Goal: Contribute content

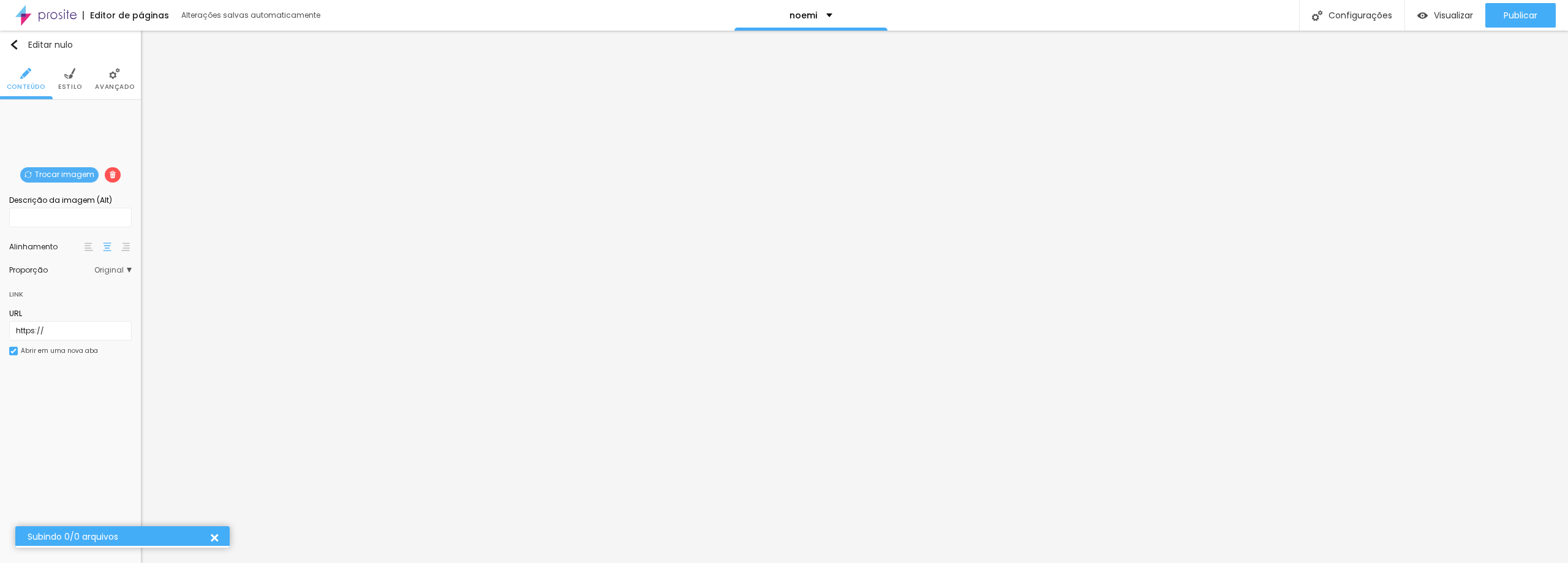
click at [111, 174] on img at bounding box center [112, 174] width 7 height 7
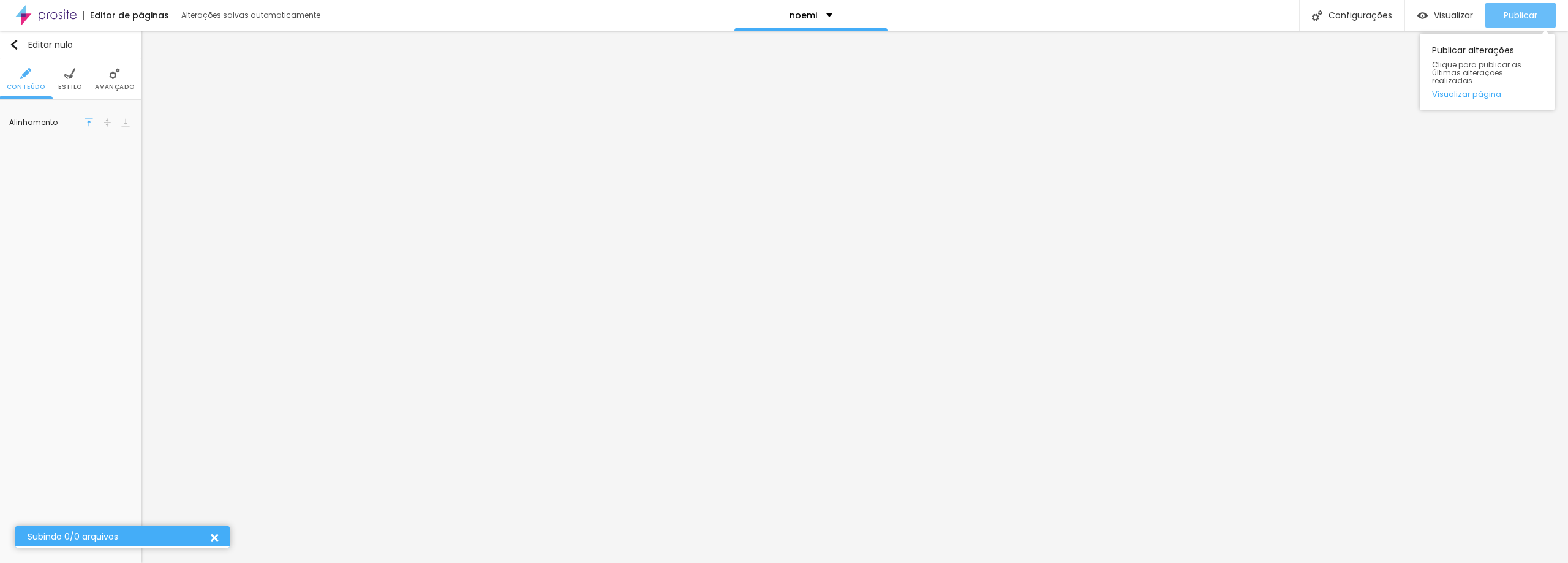
click at [1505, 16] on font "Publicar" at bounding box center [1520, 15] width 33 height 12
click at [1448, 19] on font "Visualizar" at bounding box center [1453, 15] width 39 height 12
click at [125, 125] on icon "button" at bounding box center [123, 123] width 7 height 7
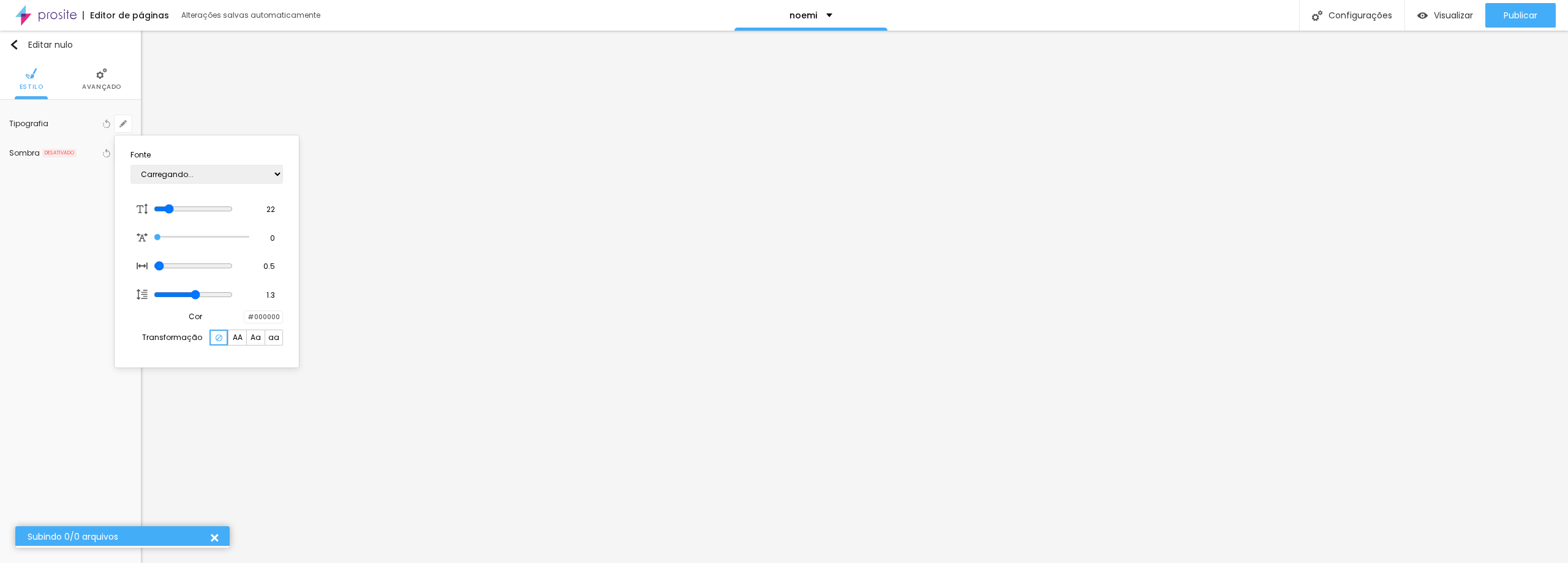
type input "1"
drag, startPoint x: 84, startPoint y: 221, endPoint x: 89, endPoint y: 215, distance: 7.8
click at [84, 220] on div at bounding box center [784, 282] width 1568 height 563
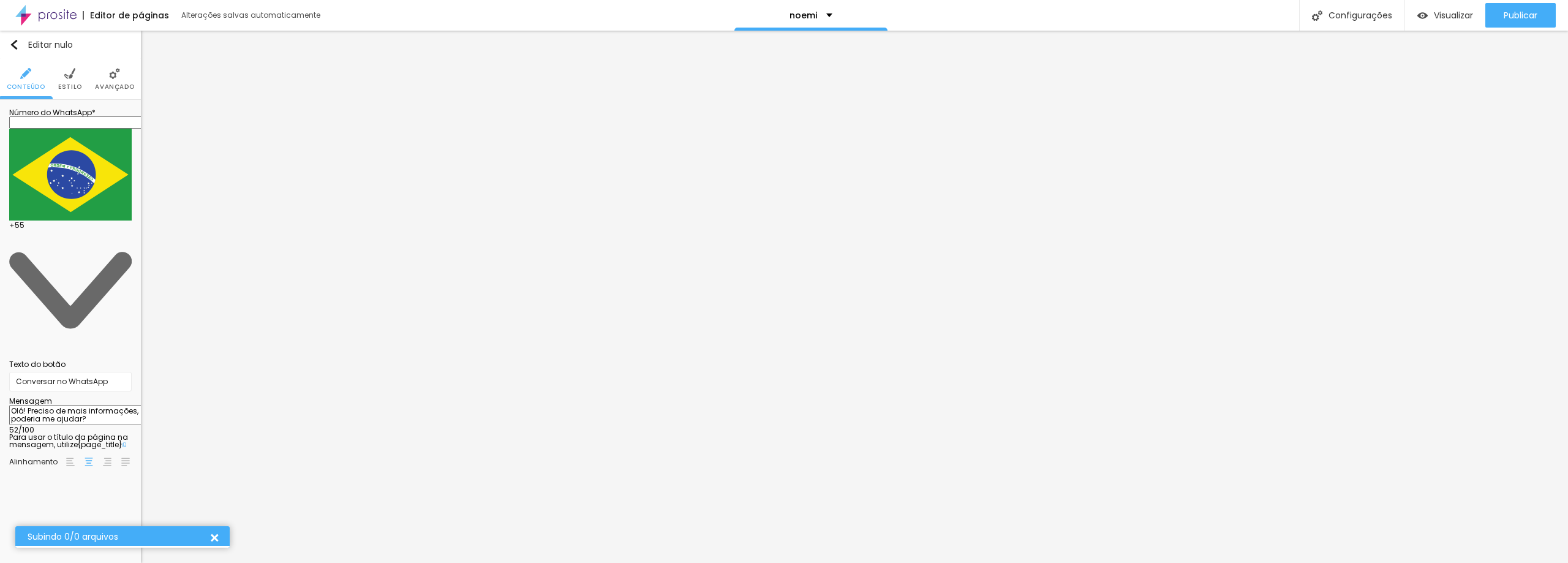
drag, startPoint x: 67, startPoint y: 234, endPoint x: 31, endPoint y: 206, distance: 45.6
click at [31, 405] on textarea "Olá! Preciso de mais informações, poderia me ajudar?" at bounding box center [78, 415] width 138 height 21
click at [47, 405] on textarea "Olá! Preciso de mais informações, poderia me ajudar?" at bounding box center [78, 415] width 138 height 21
click at [1522, 16] on font "Publicar" at bounding box center [1520, 15] width 33 height 12
click at [13, 48] on img "button" at bounding box center [13, 44] width 10 height 10
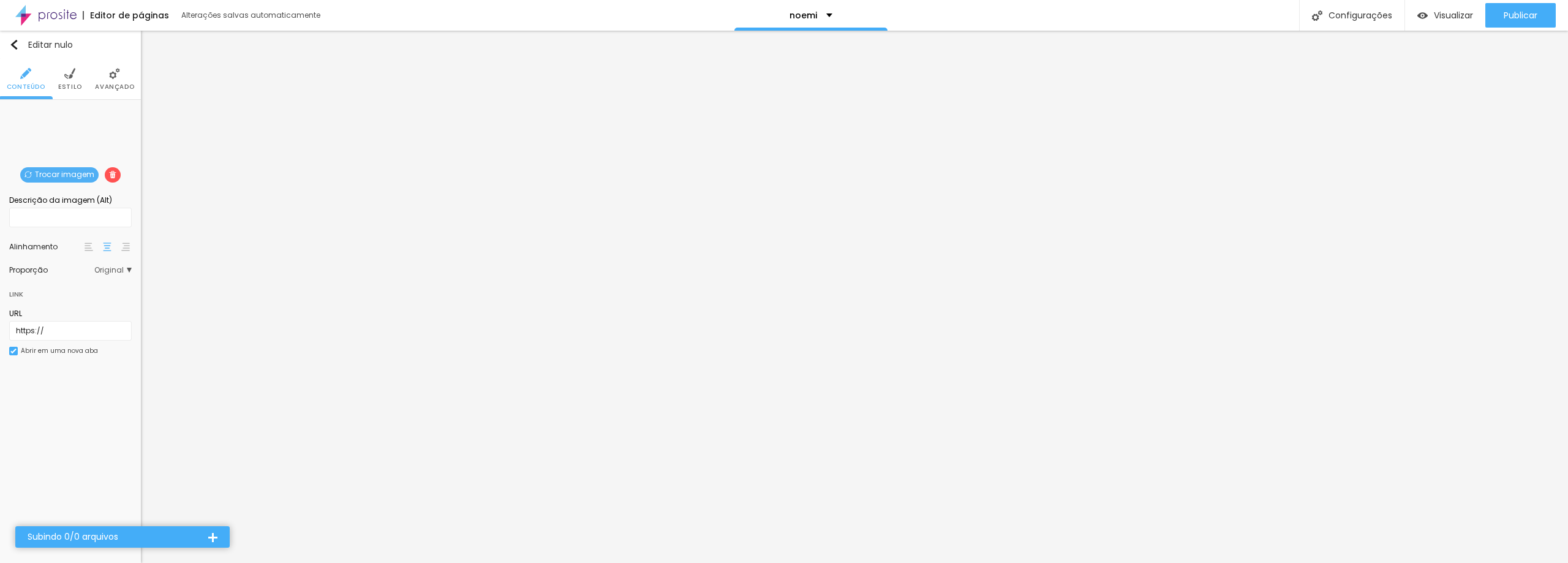
click at [107, 80] on li "Avançado" at bounding box center [114, 78] width 39 height 40
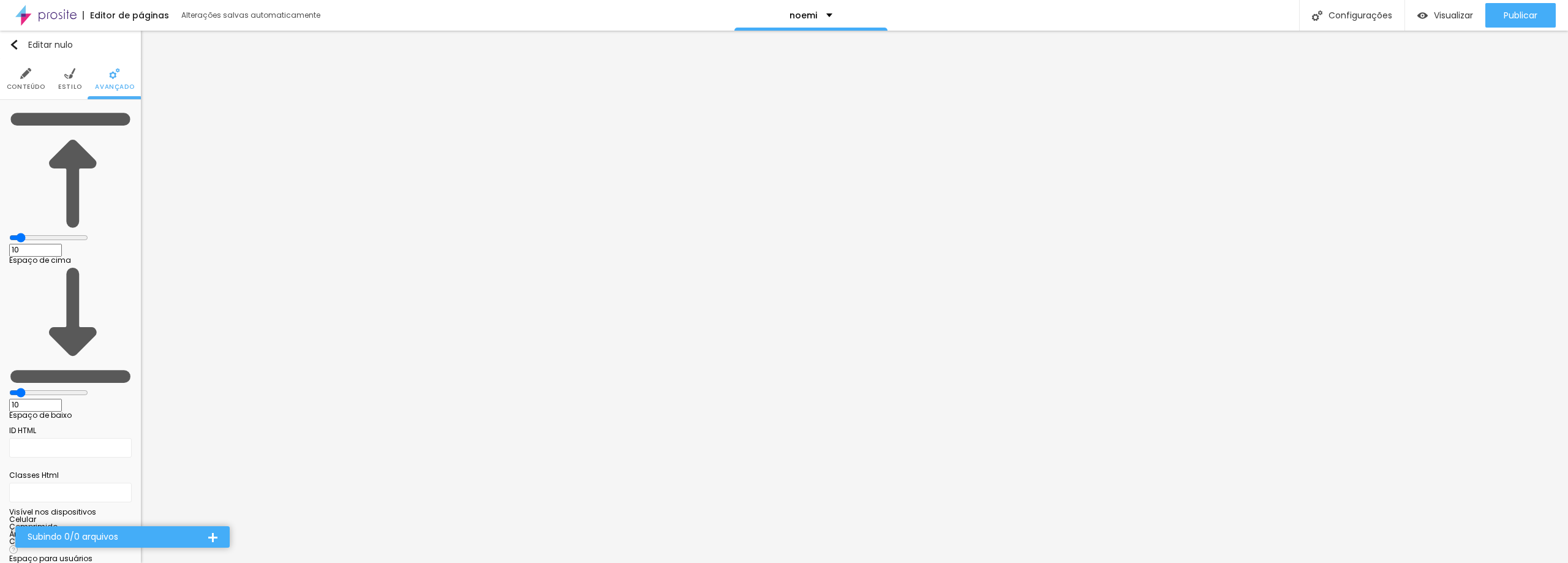
click at [62, 85] on font "Estilo" at bounding box center [70, 87] width 24 height 9
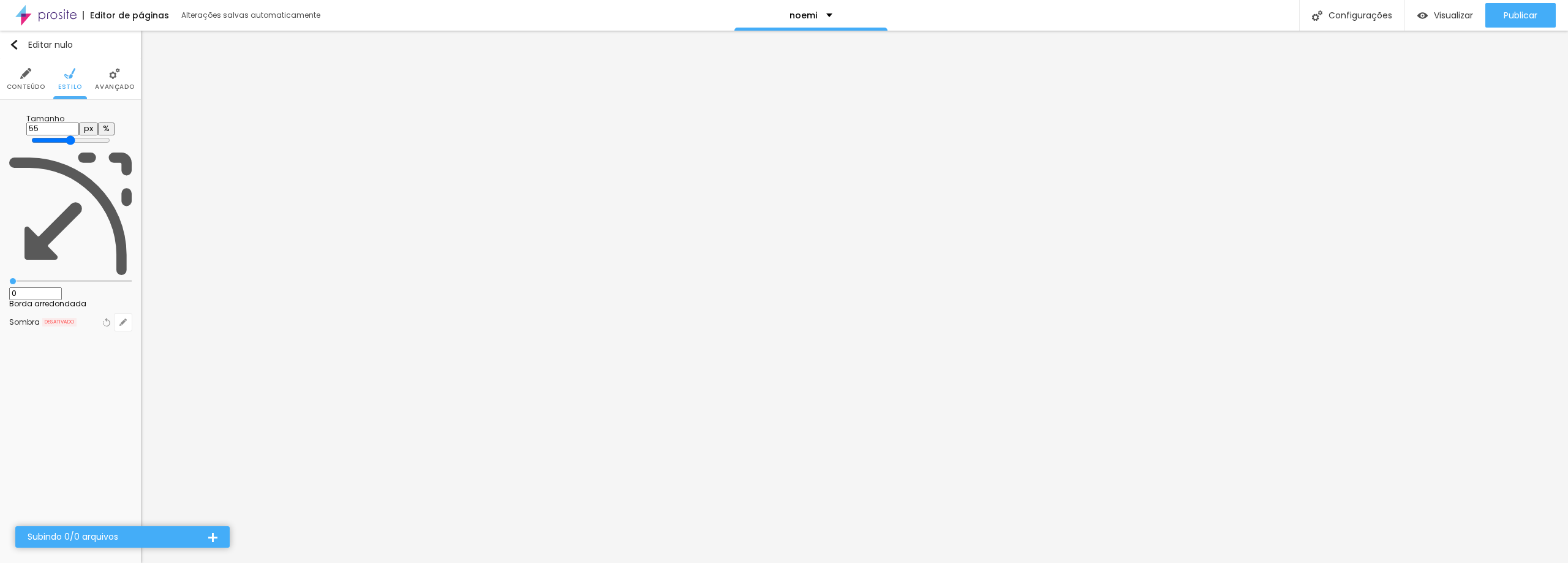
type input "50"
type input "45"
type input "40"
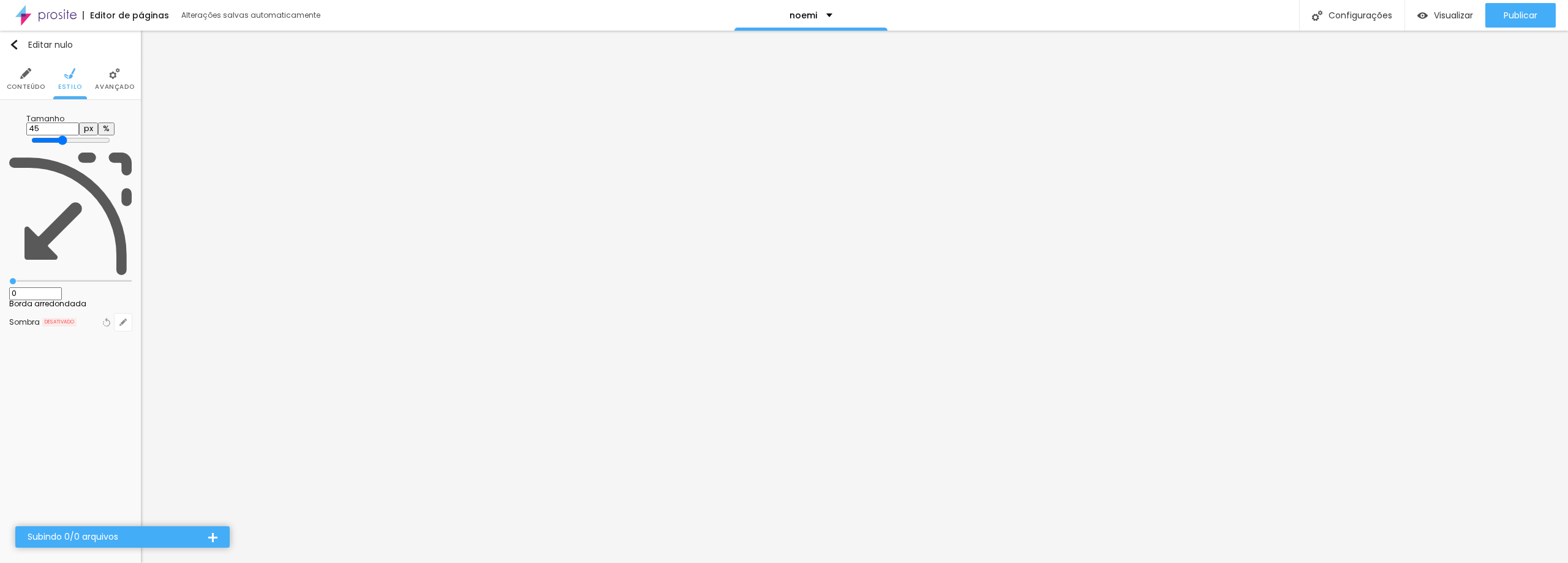
type input "40"
type input "35"
type input "30"
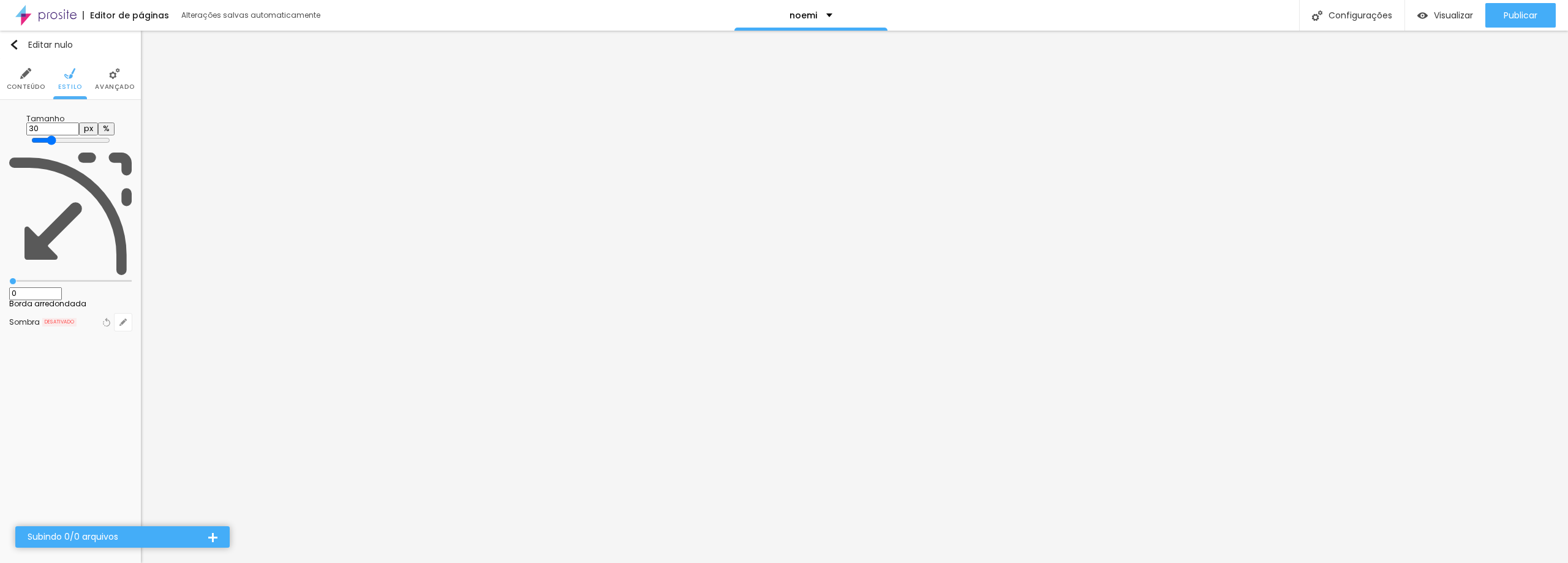
type input "35"
drag, startPoint x: 66, startPoint y: 132, endPoint x: 42, endPoint y: 137, distance: 24.5
type input "35"
click at [42, 137] on input "range" at bounding box center [71, 140] width 79 height 10
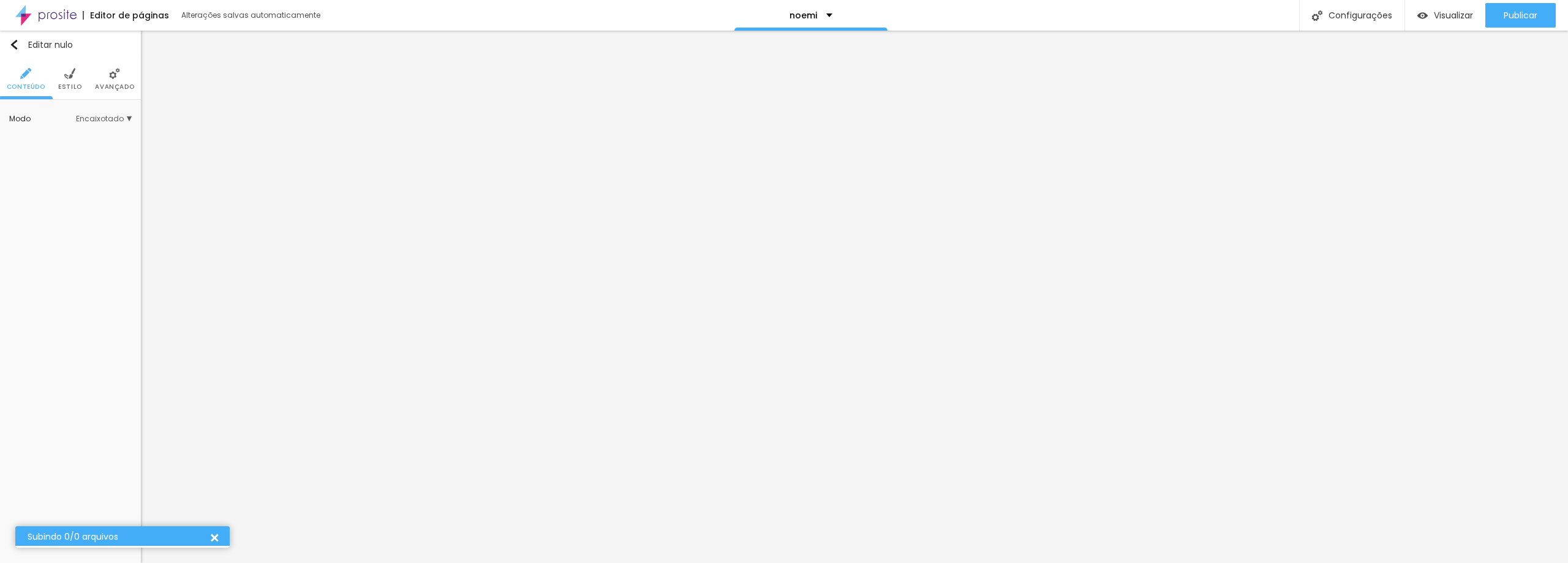
click at [116, 83] on font "Avançado" at bounding box center [114, 87] width 39 height 9
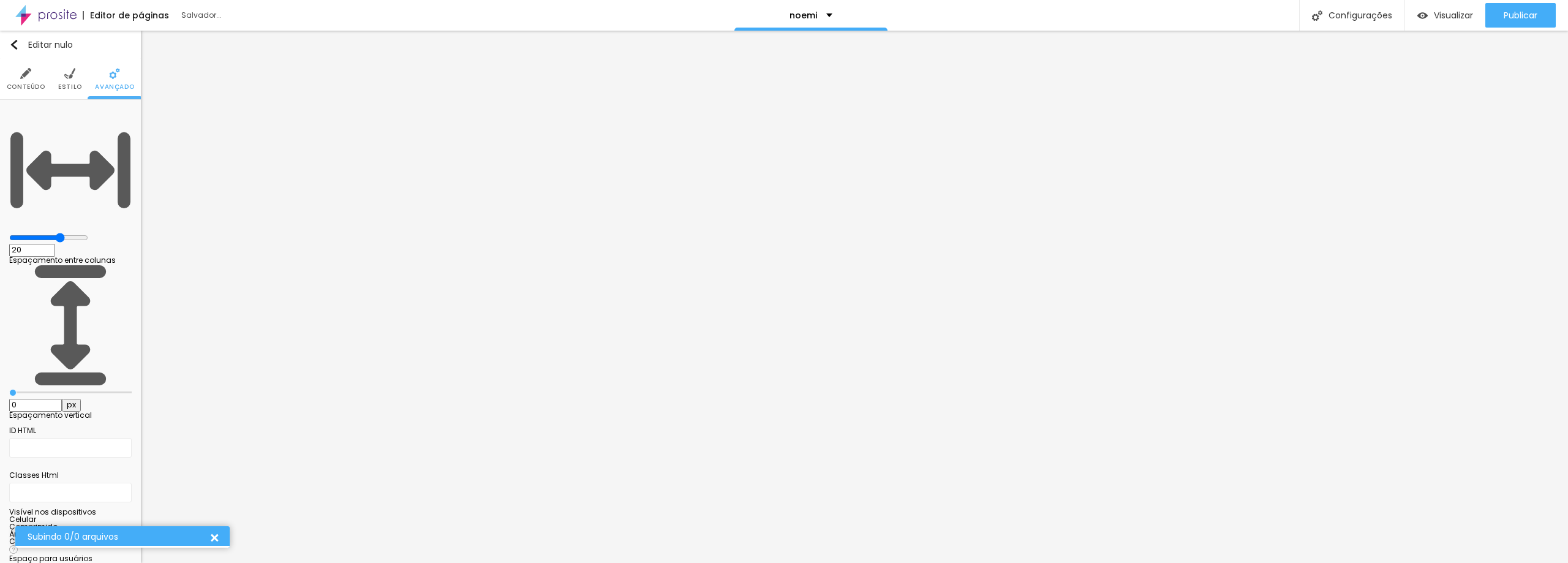
click at [69, 78] on img at bounding box center [69, 73] width 11 height 11
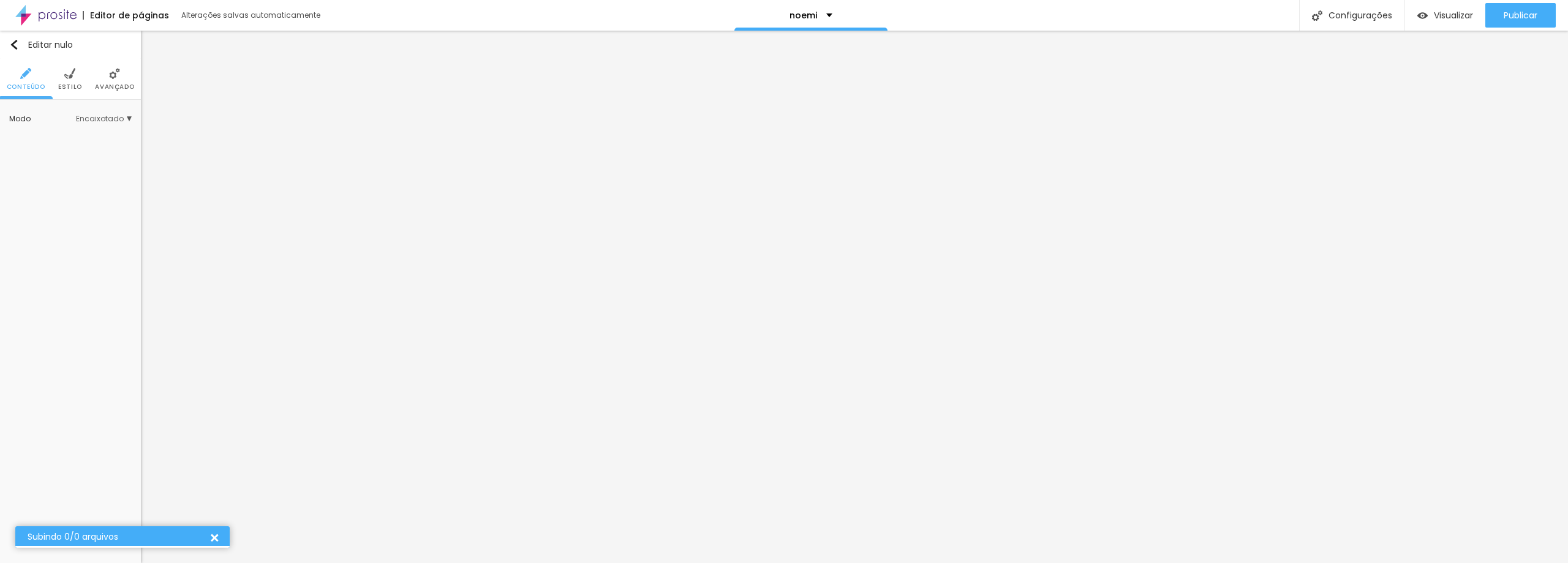
click at [110, 79] on img at bounding box center [114, 73] width 11 height 11
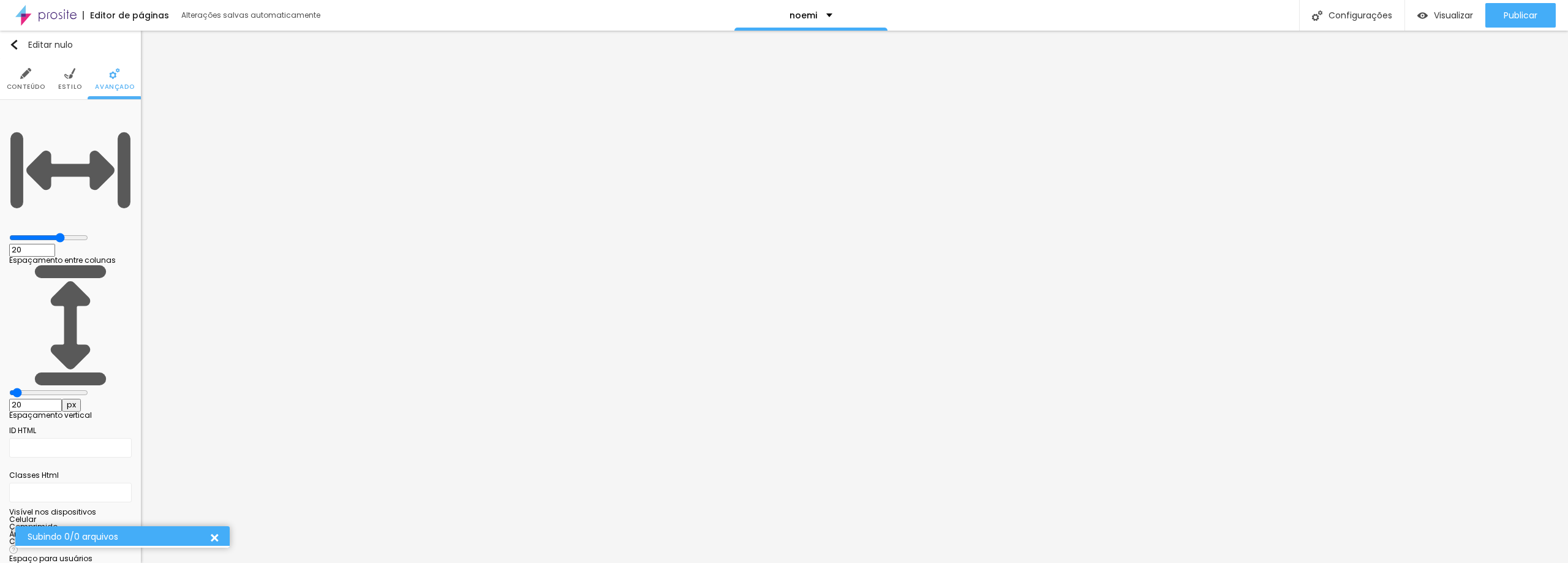
click at [70, 79] on img at bounding box center [69, 73] width 11 height 11
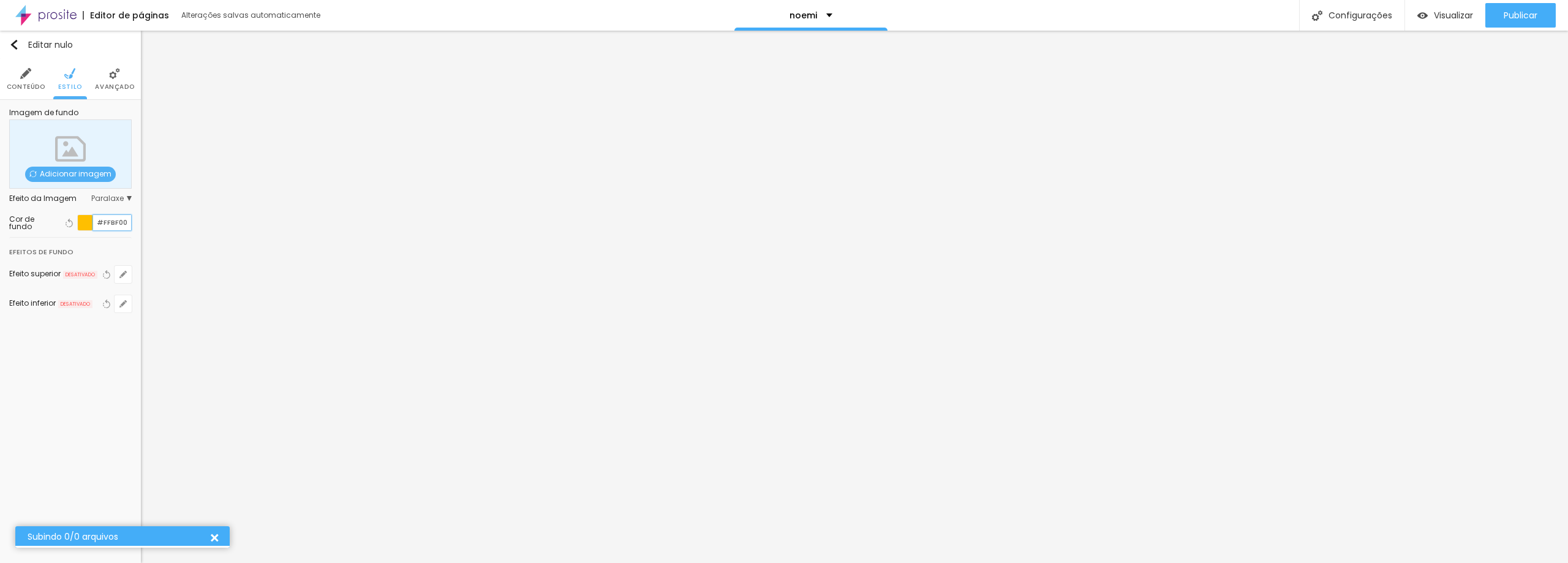
paste input "5A325"
type input "#F5A325"
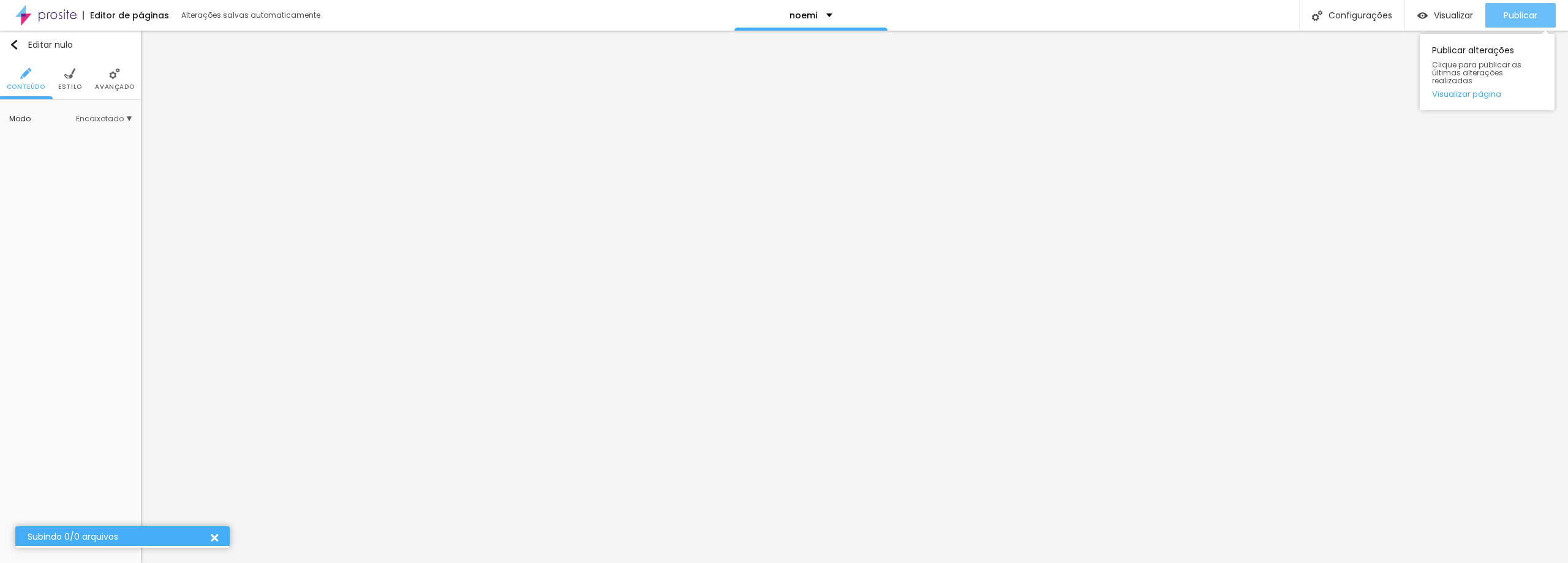
click at [1514, 17] on font "Publicar" at bounding box center [1520, 15] width 33 height 12
click at [1509, 8] on div "Publicar" at bounding box center [1520, 15] width 33 height 24
click at [1521, 6] on div "Publicar" at bounding box center [1520, 15] width 33 height 24
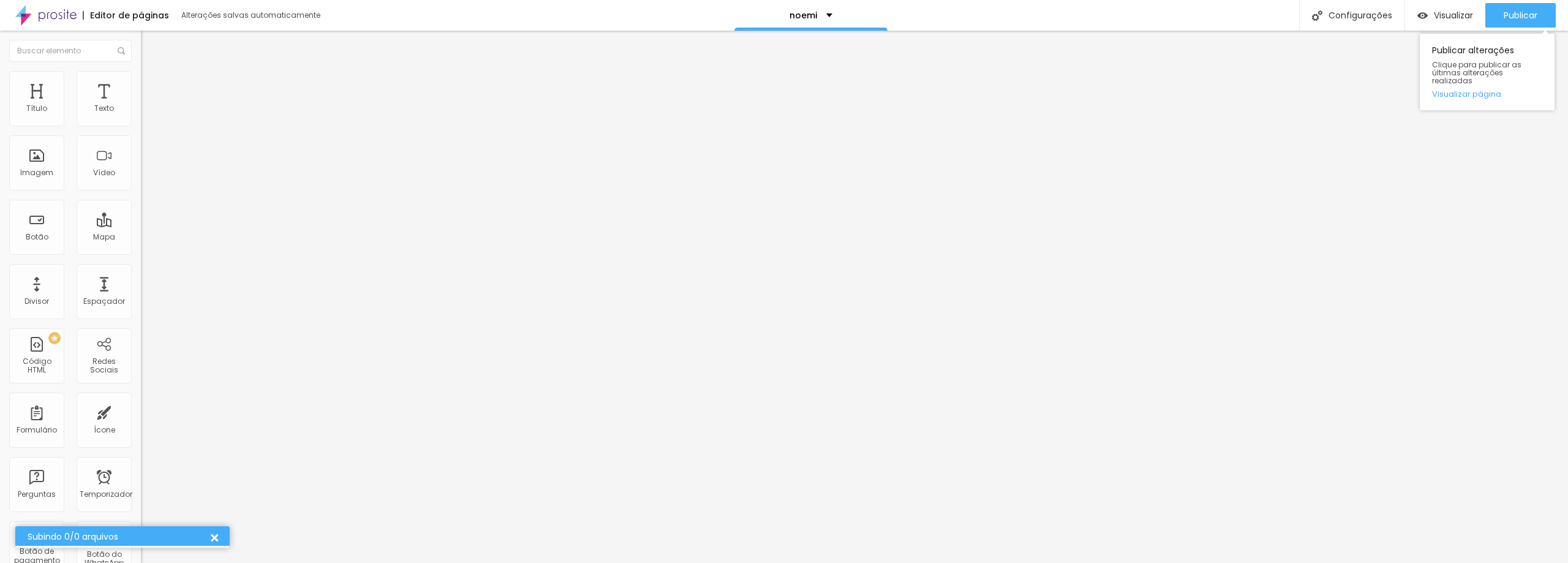
click at [1516, 3] on div "Publicar Publicar alterações Clique para publicar as últimas alterações realiza…" at bounding box center [1520, 15] width 71 height 31
click at [1518, 8] on div "Publicar" at bounding box center [1520, 15] width 33 height 24
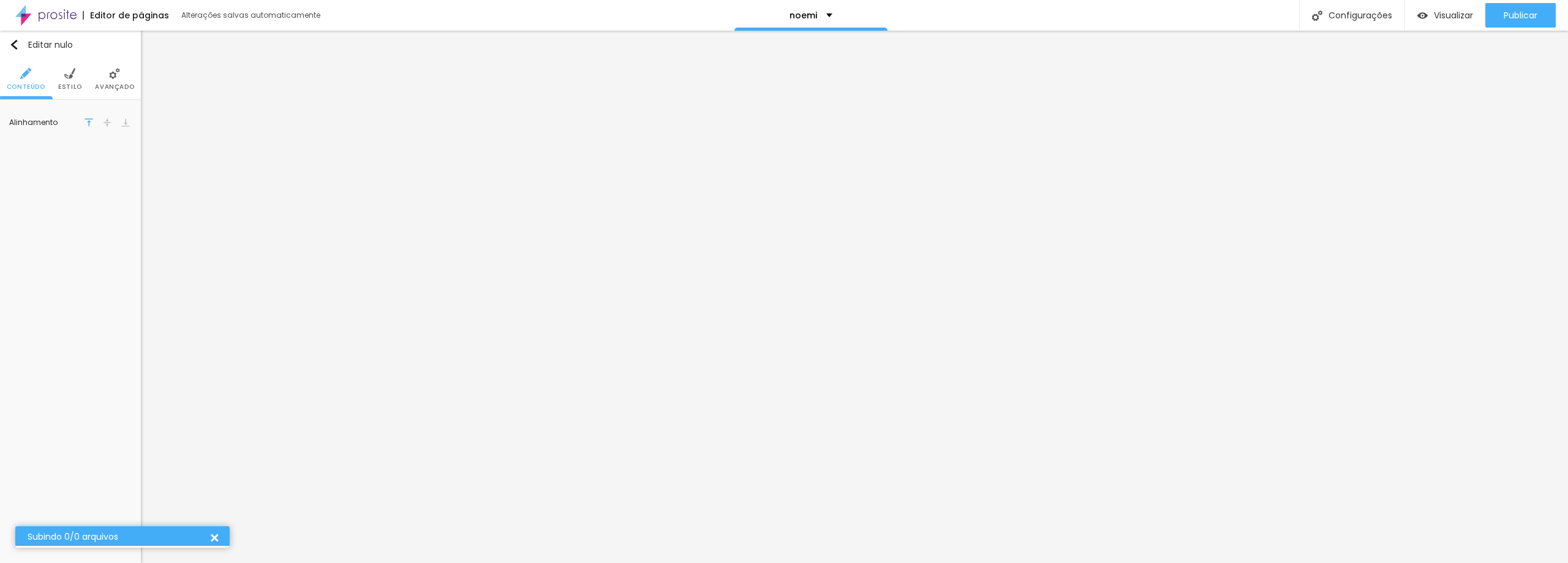
click at [63, 74] on li "Estilo" at bounding box center [70, 78] width 24 height 40
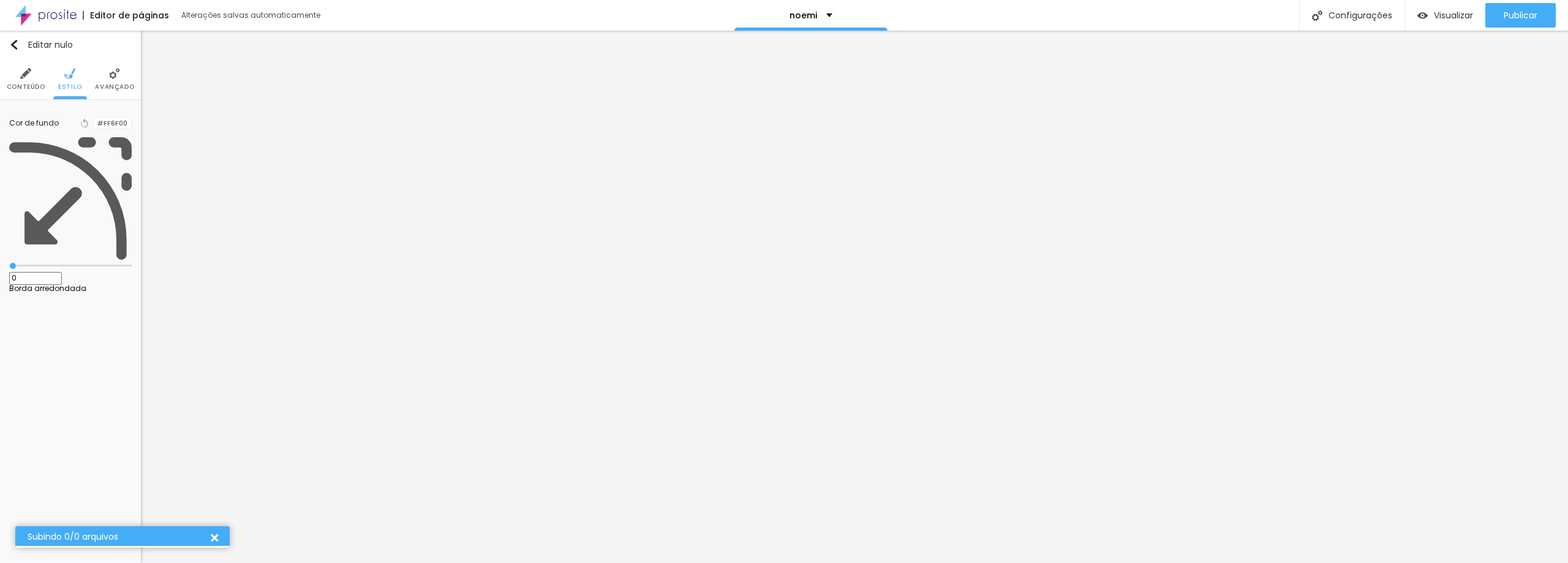
click at [117, 77] on img at bounding box center [114, 73] width 11 height 11
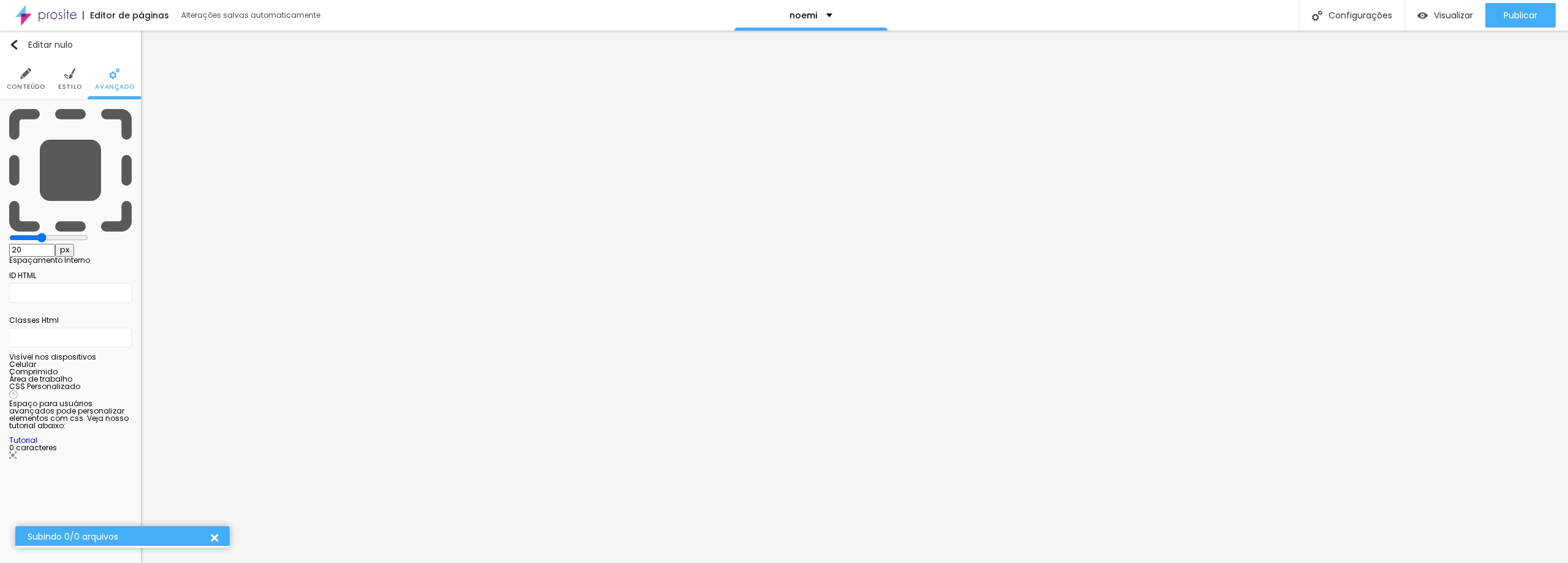
type input "25"
type input "30"
type input "35"
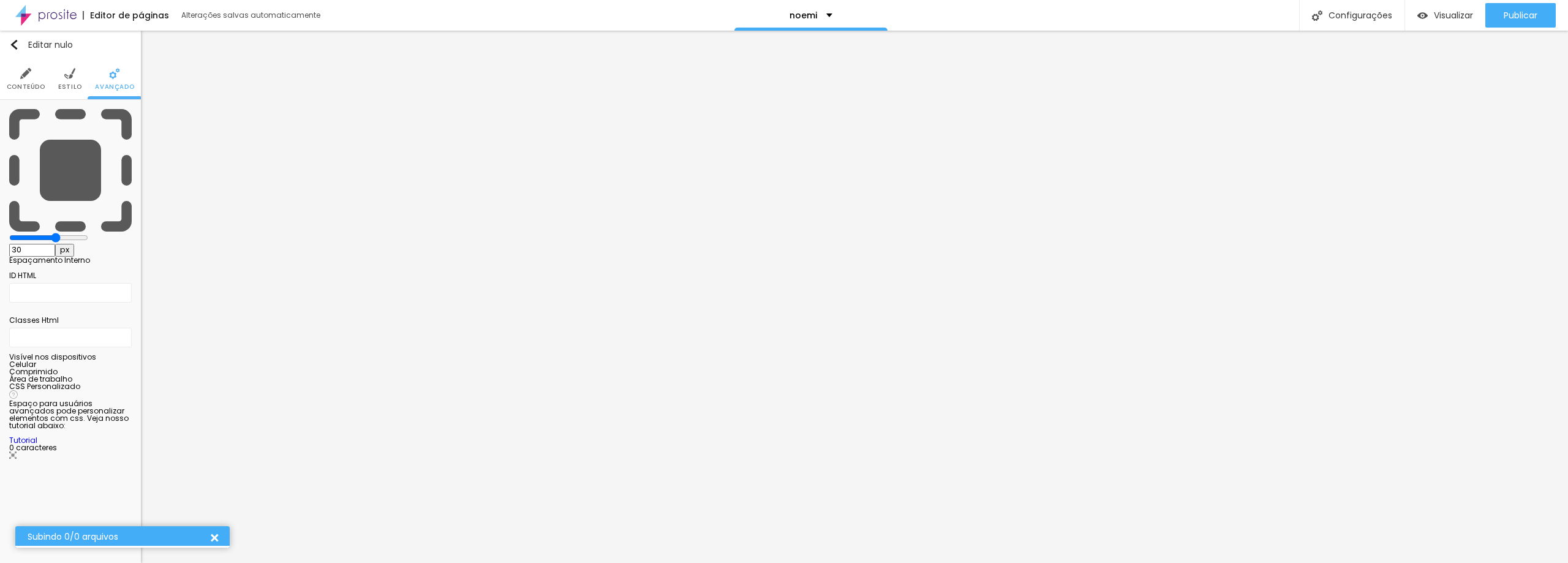
type input "35"
type input "40"
type input "45"
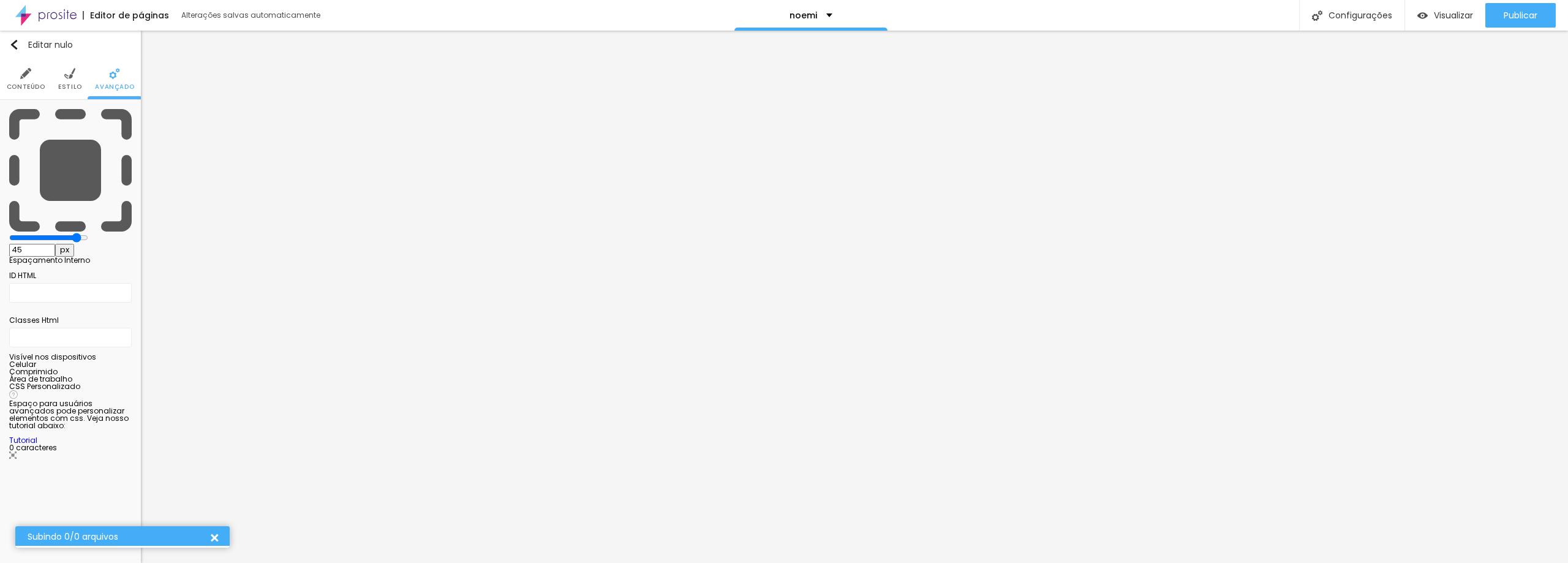
type input "50"
type input "45"
type input "40"
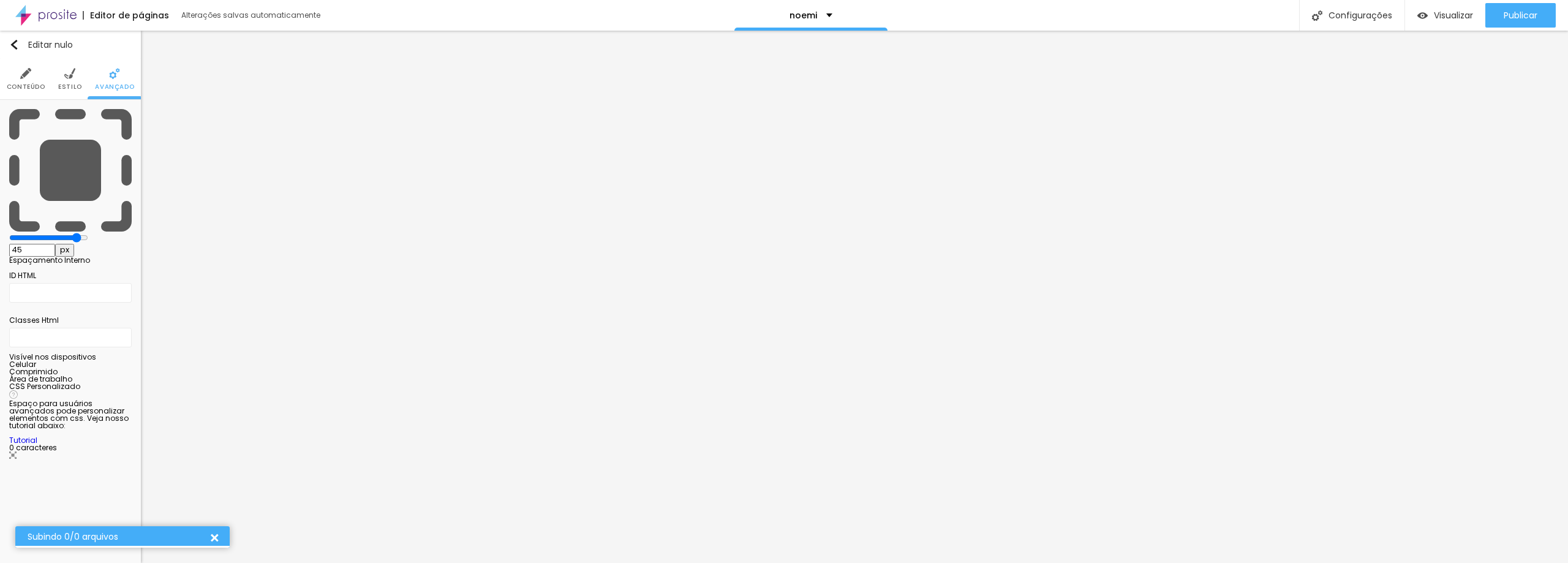
type input "40"
drag, startPoint x: 50, startPoint y: 118, endPoint x: 74, endPoint y: 121, distance: 24.2
type input "40"
click at [74, 233] on input "range" at bounding box center [48, 237] width 79 height 10
click at [1504, 15] on font "Publicar" at bounding box center [1520, 15] width 33 height 12
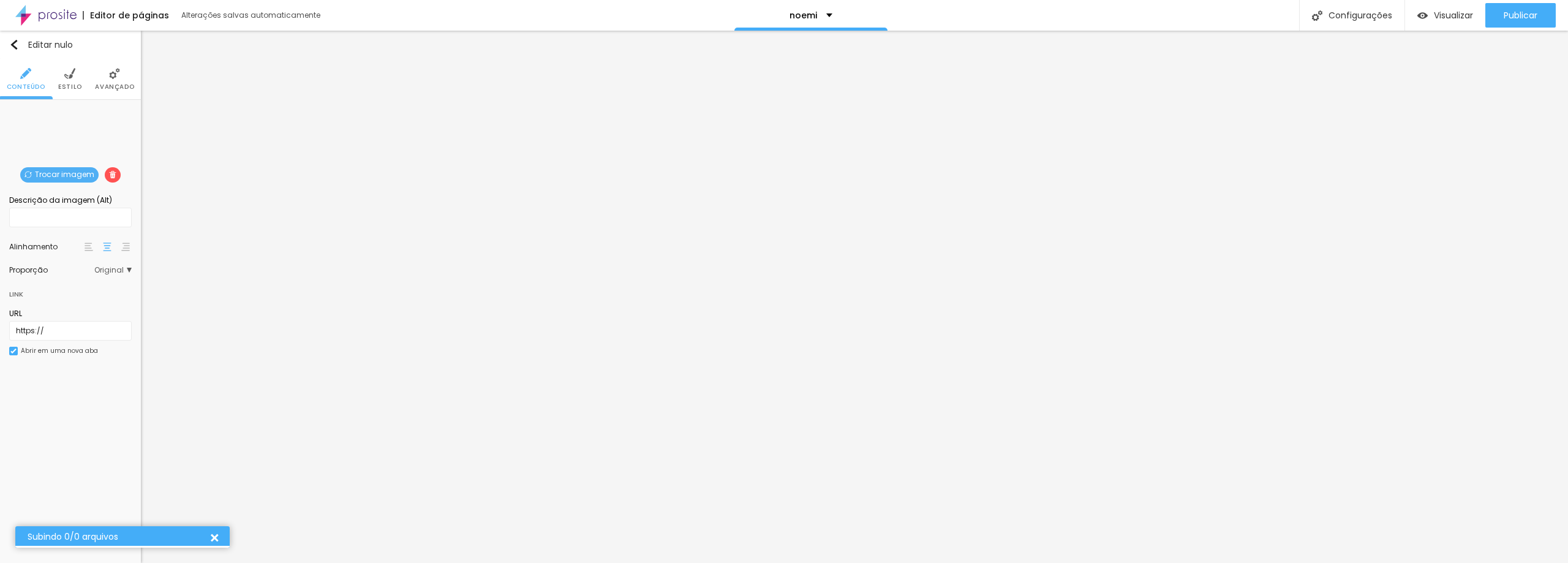
click at [109, 75] on img at bounding box center [114, 73] width 11 height 11
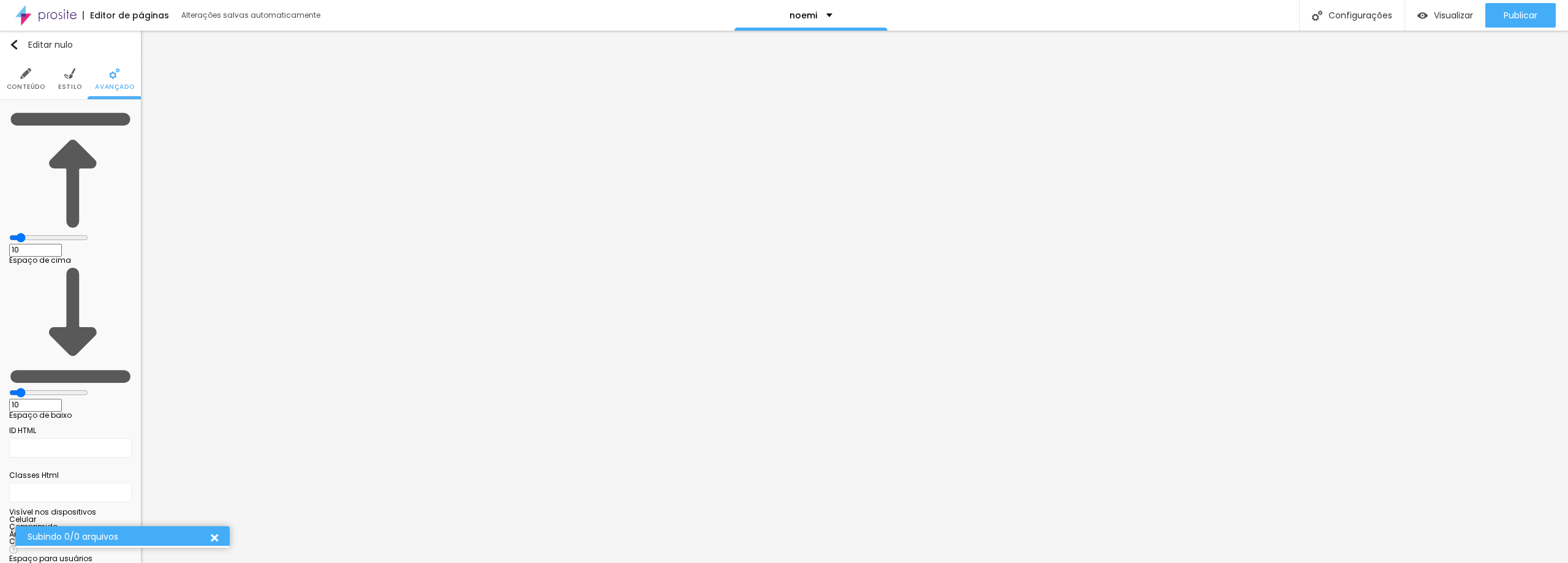
click at [62, 82] on li "Estilo" at bounding box center [70, 78] width 24 height 40
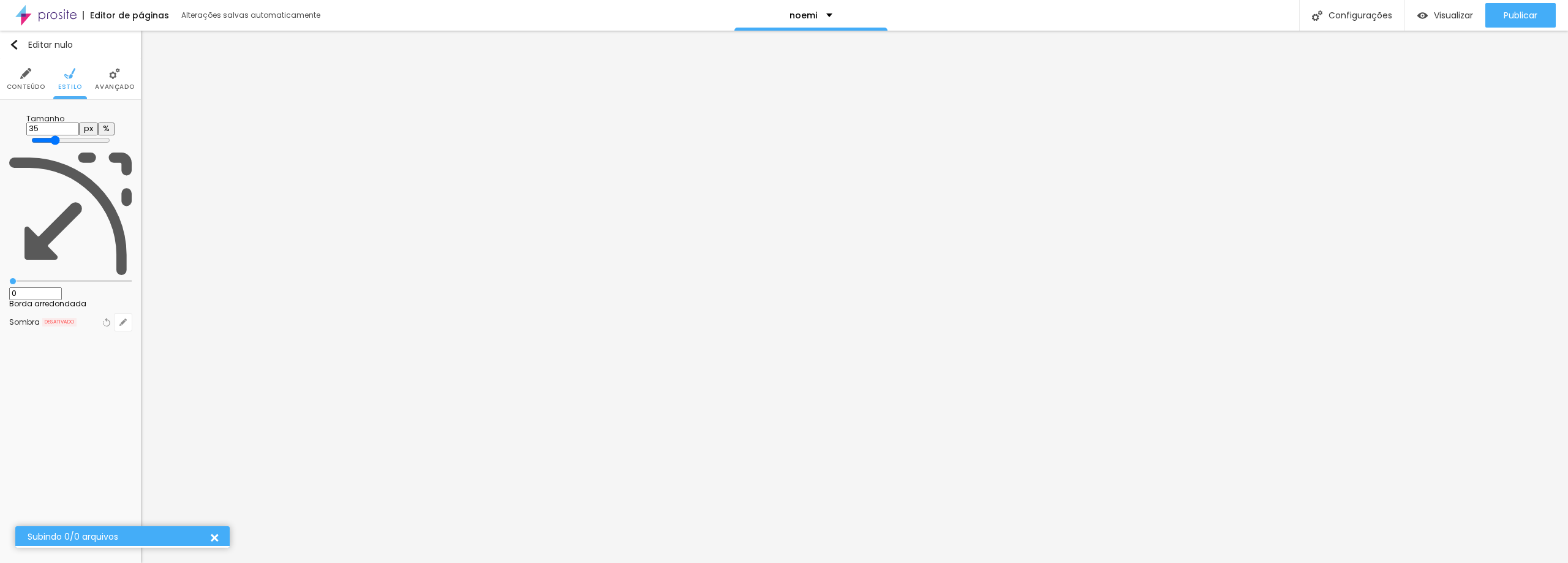
type input "40"
type input "45"
type input "50"
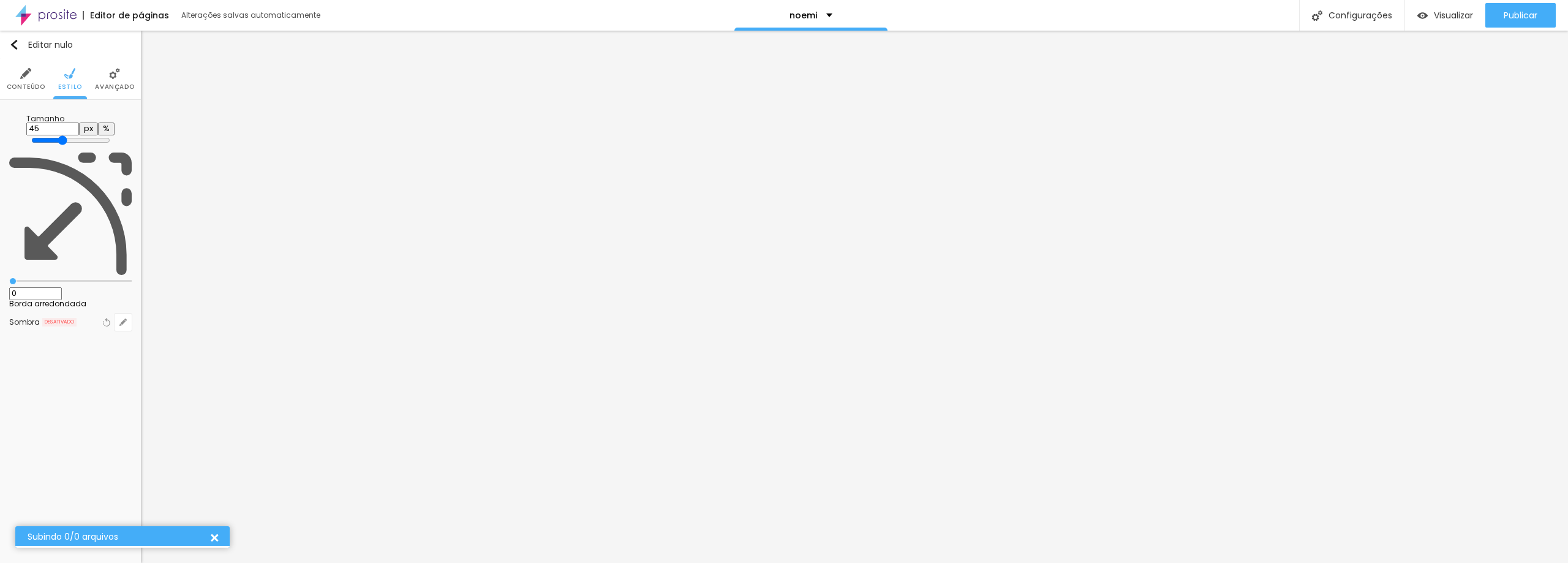
type input "50"
type input "55"
drag, startPoint x: 45, startPoint y: 130, endPoint x: 71, endPoint y: 131, distance: 26.0
type input "55"
click at [71, 136] on input "range" at bounding box center [71, 140] width 79 height 10
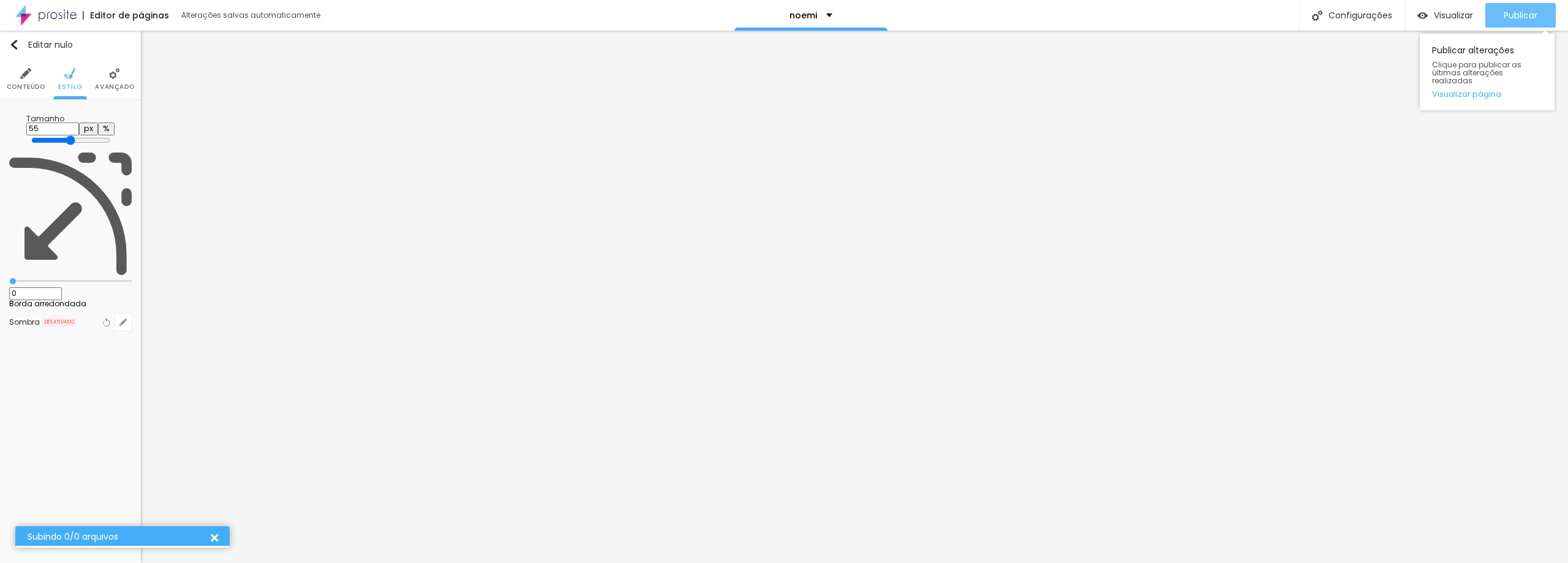
click at [1504, 19] on font "Publicar" at bounding box center [1520, 15] width 33 height 12
